Goal: Ask a question

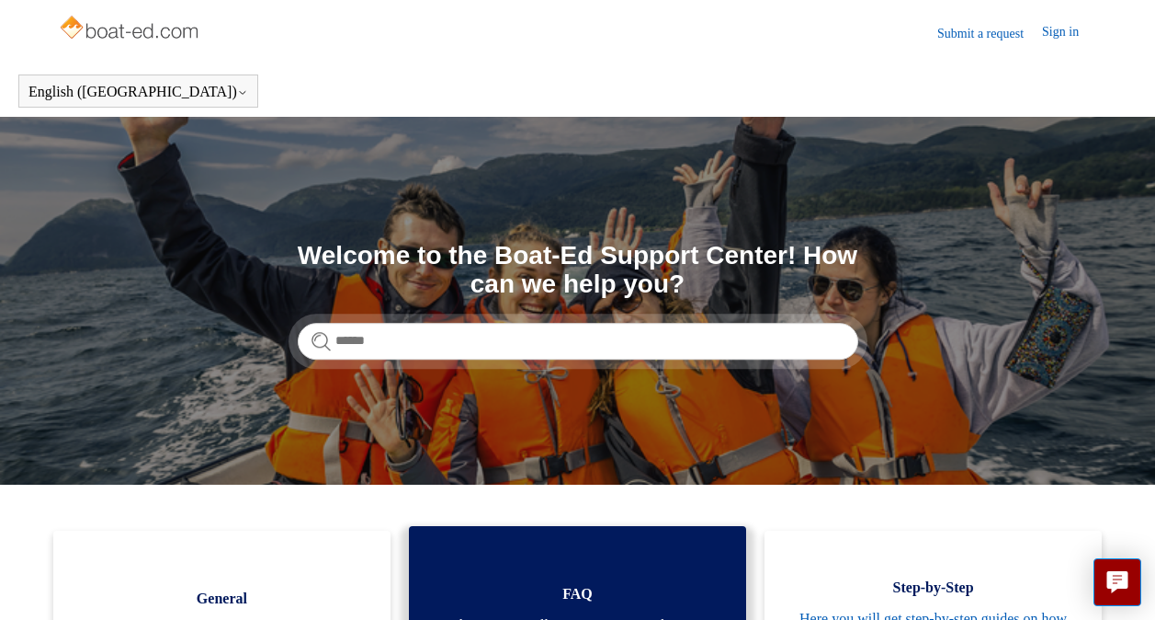
scroll to position [276, 0]
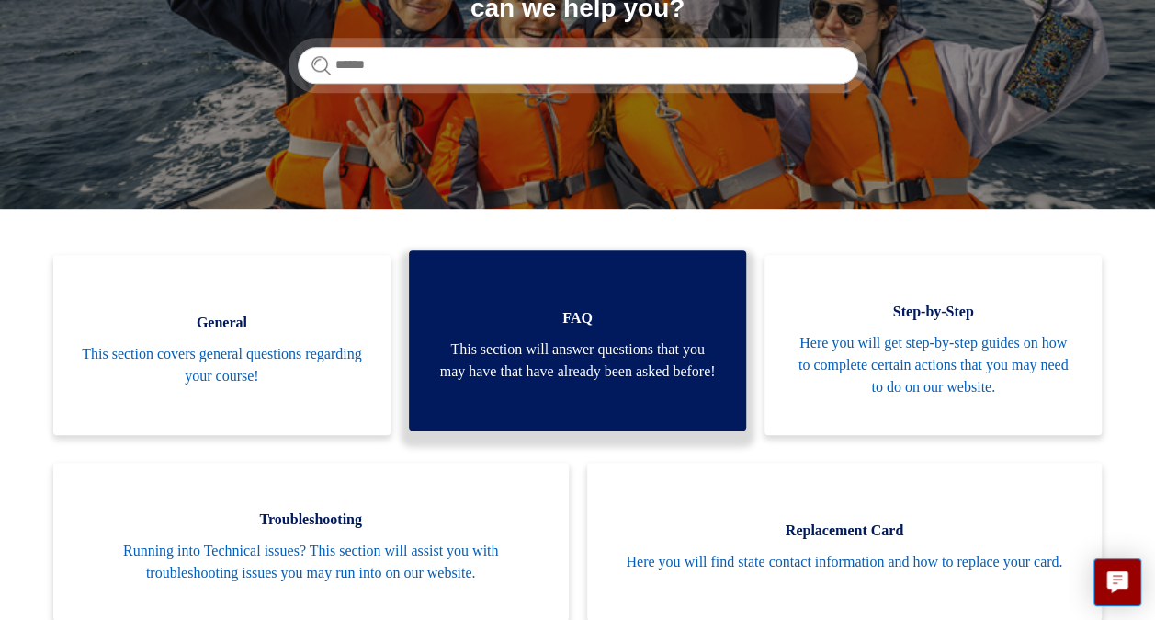
click at [620, 347] on span "This section will answer questions that you may have that have already been ask…" at bounding box center [578, 360] width 282 height 44
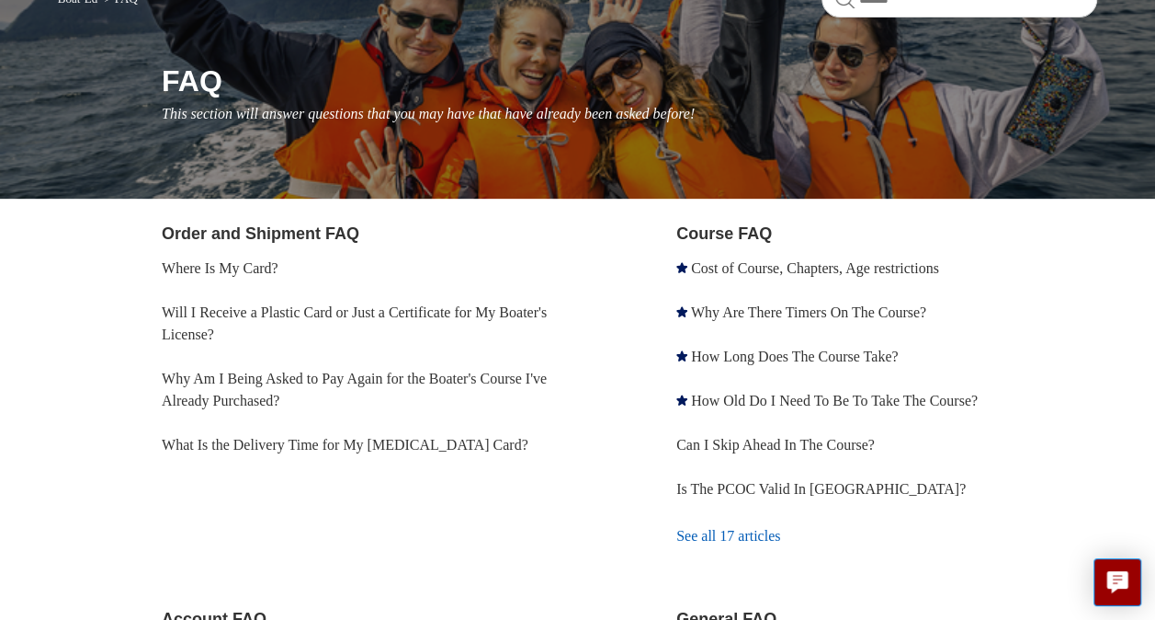
scroll to position [184, 0]
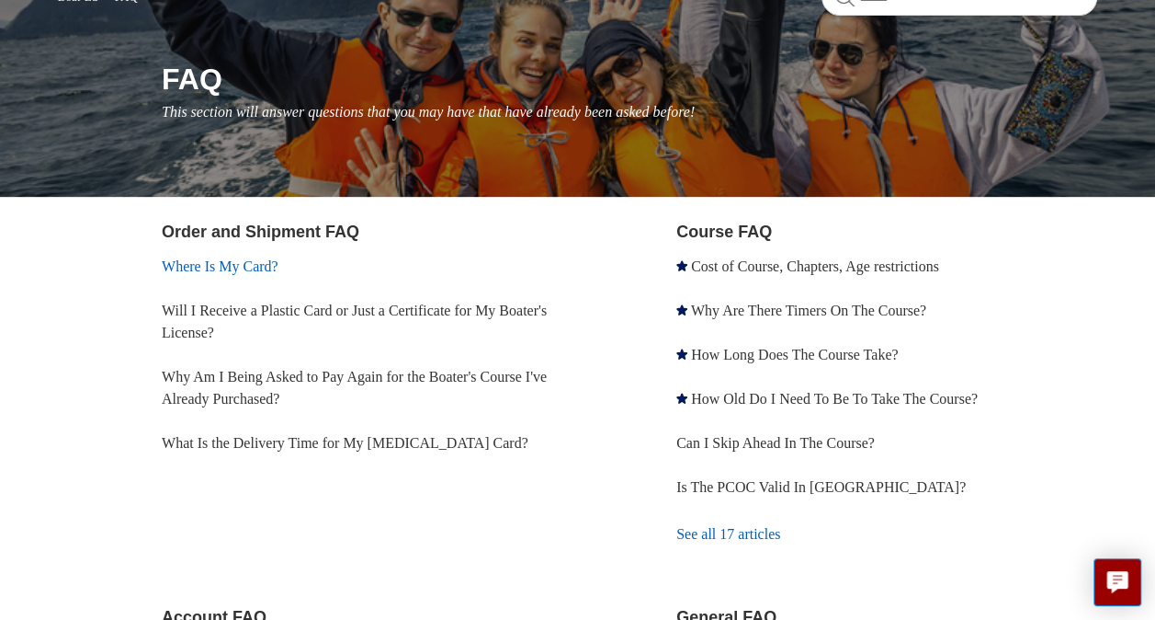
click at [250, 265] on link "Where Is My Card?" at bounding box center [220, 266] width 117 height 16
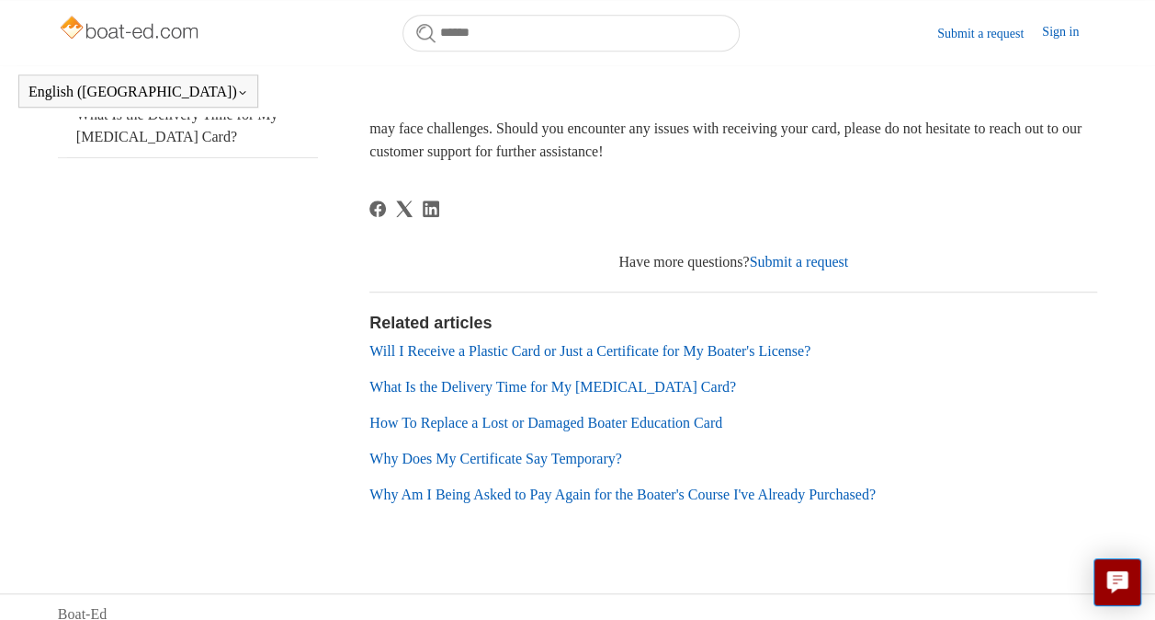
scroll to position [468, 0]
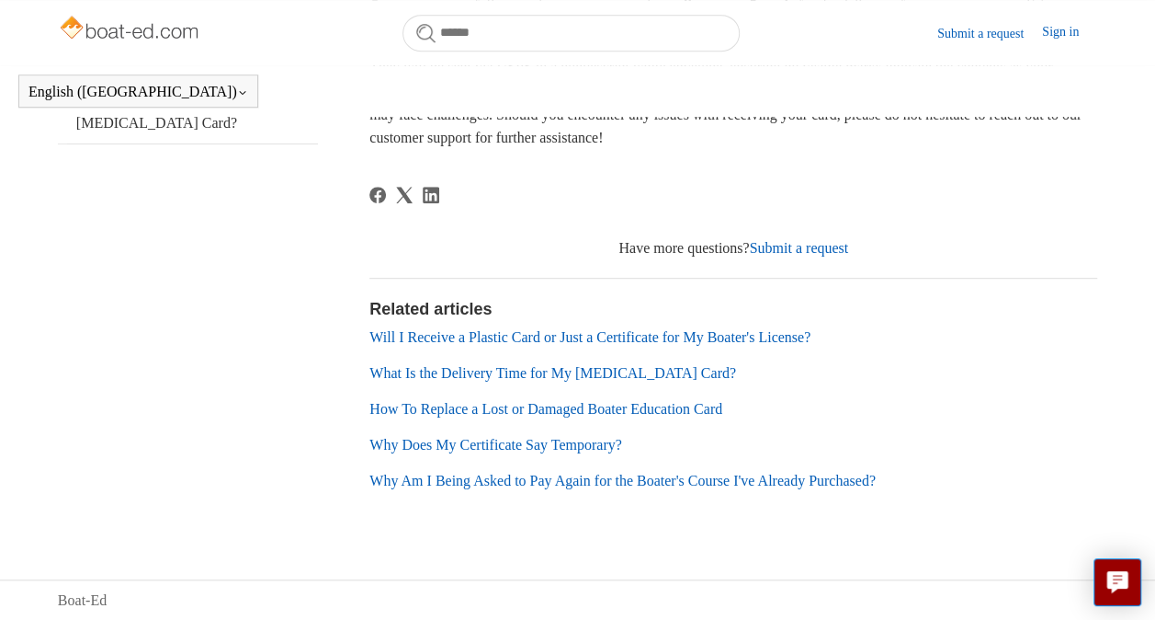
click at [720, 337] on link "Will I Receive a Plastic Card or Just a Certificate for My Boater's License?" at bounding box center [590, 337] width 441 height 16
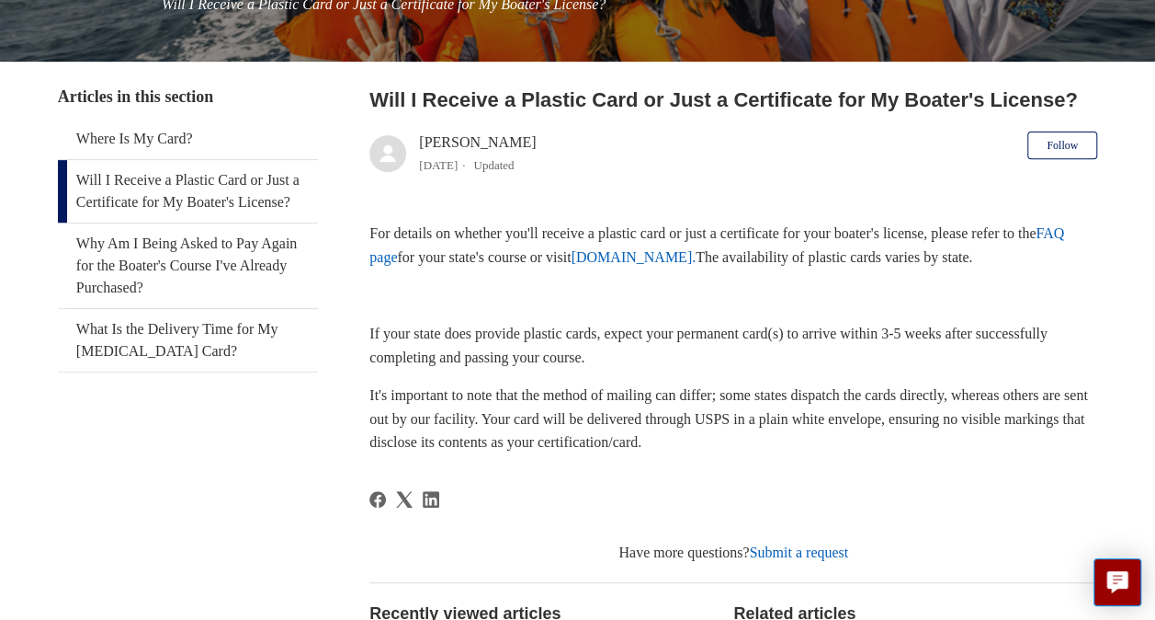
scroll to position [276, 0]
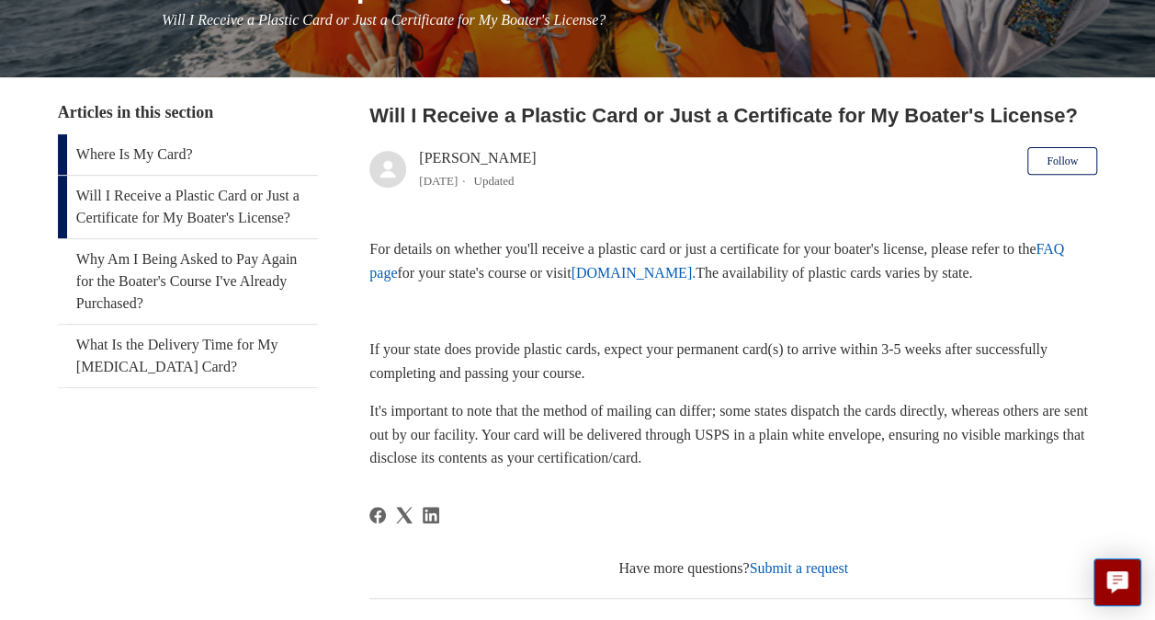
click at [150, 155] on link "Where Is My Card?" at bounding box center [188, 154] width 260 height 40
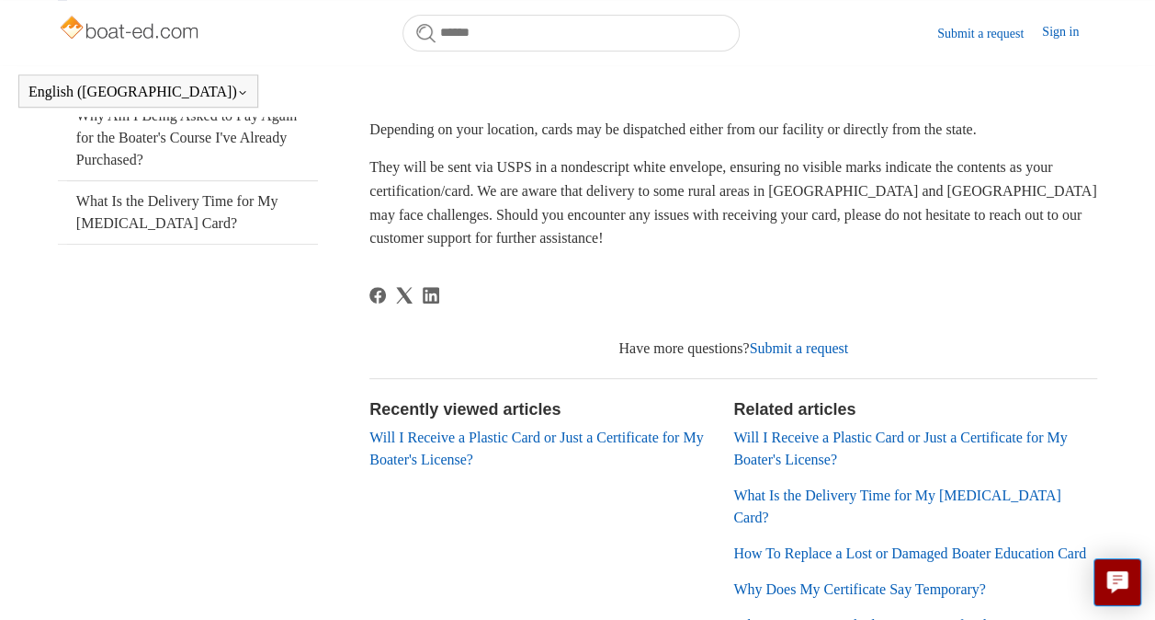
click at [809, 356] on link "Submit a request" at bounding box center [798, 348] width 99 height 16
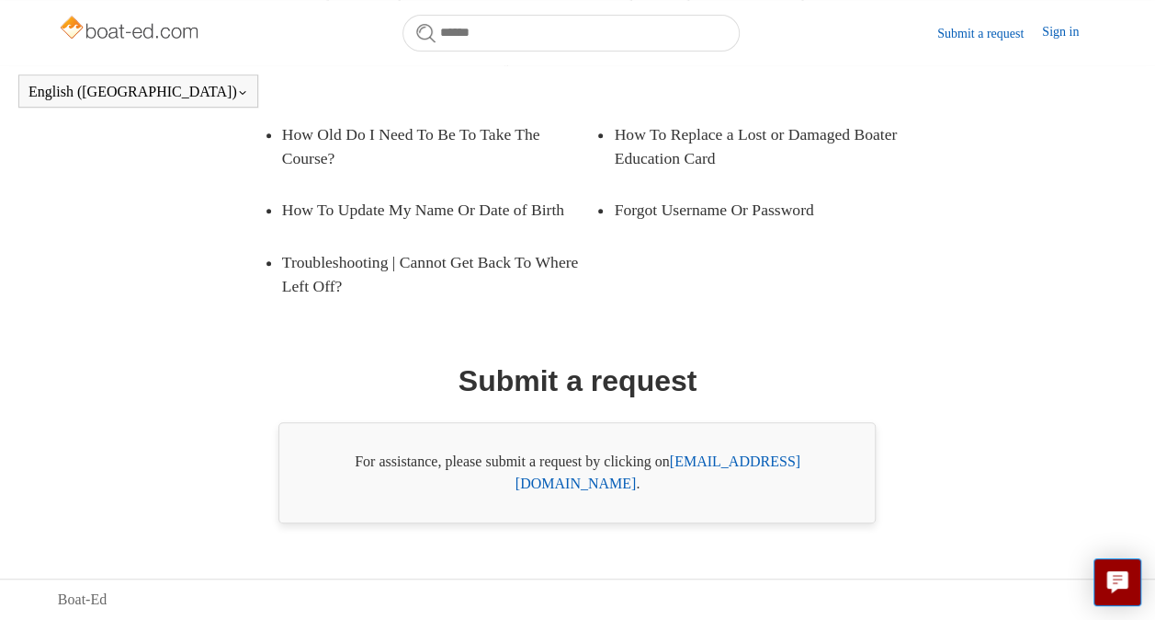
scroll to position [368, 0]
click at [743, 487] on link "support@boat-ed.com" at bounding box center [658, 472] width 285 height 38
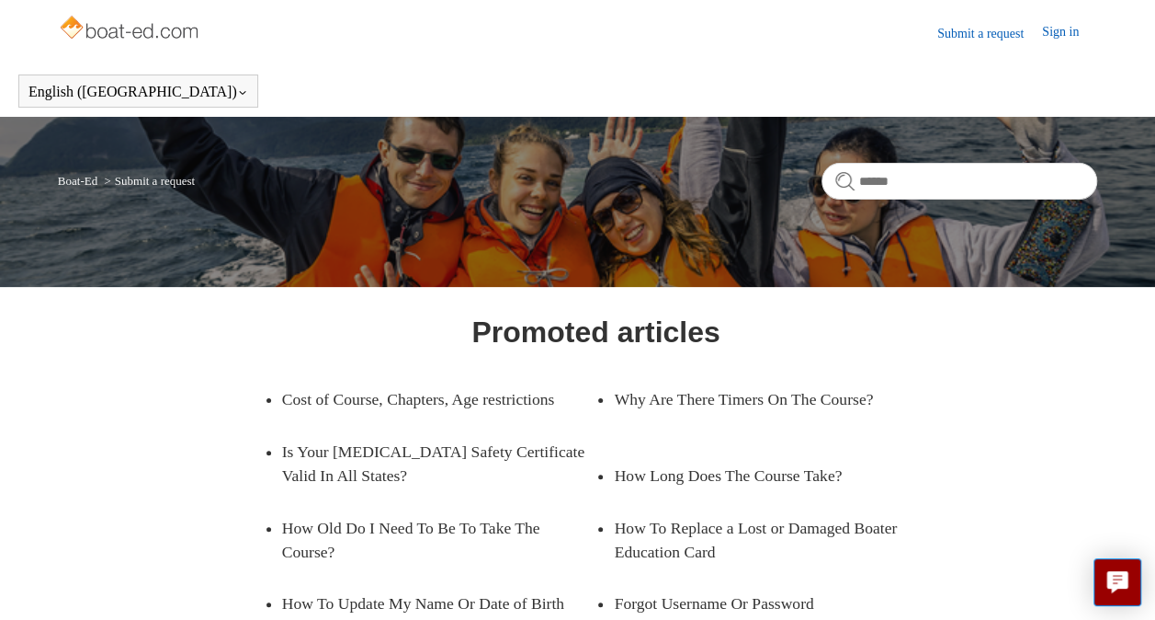
scroll to position [0, 0]
click at [160, 32] on img at bounding box center [131, 29] width 146 height 37
